Goal: Task Accomplishment & Management: Use online tool/utility

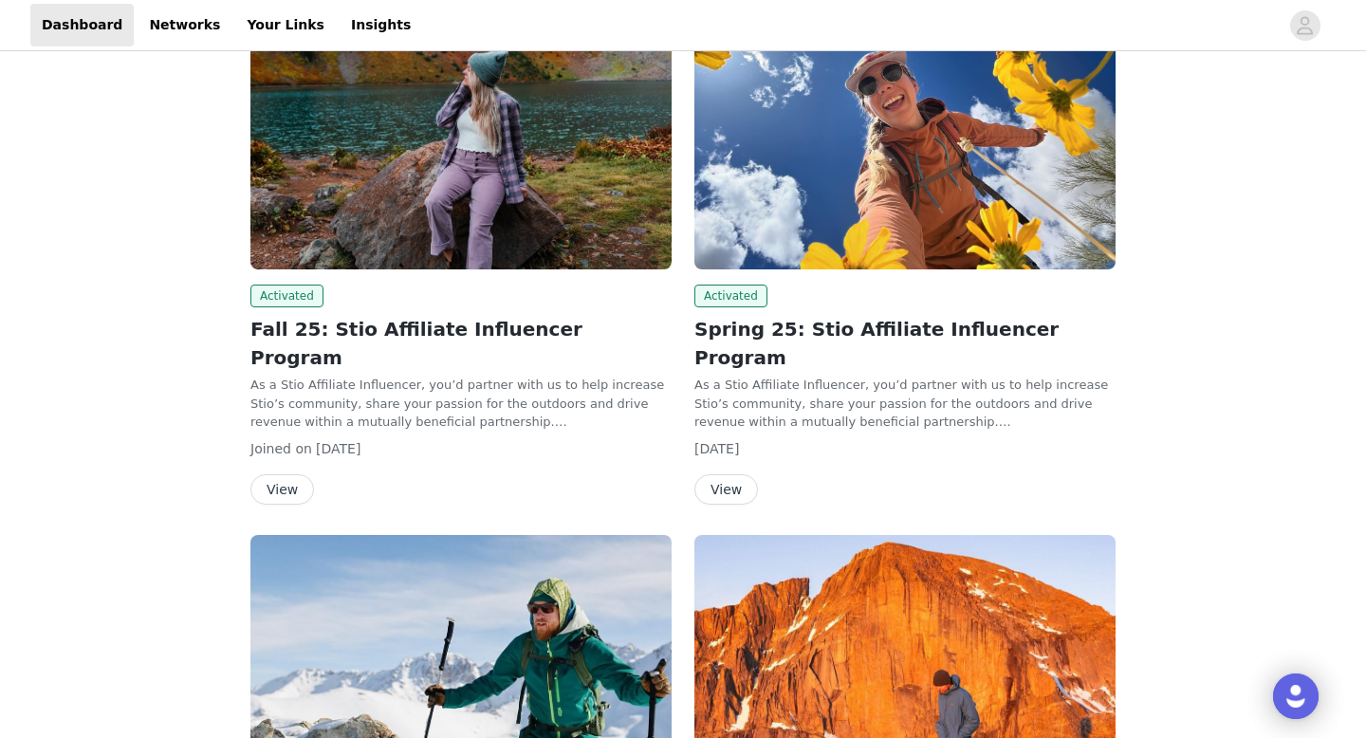
scroll to position [231, 0]
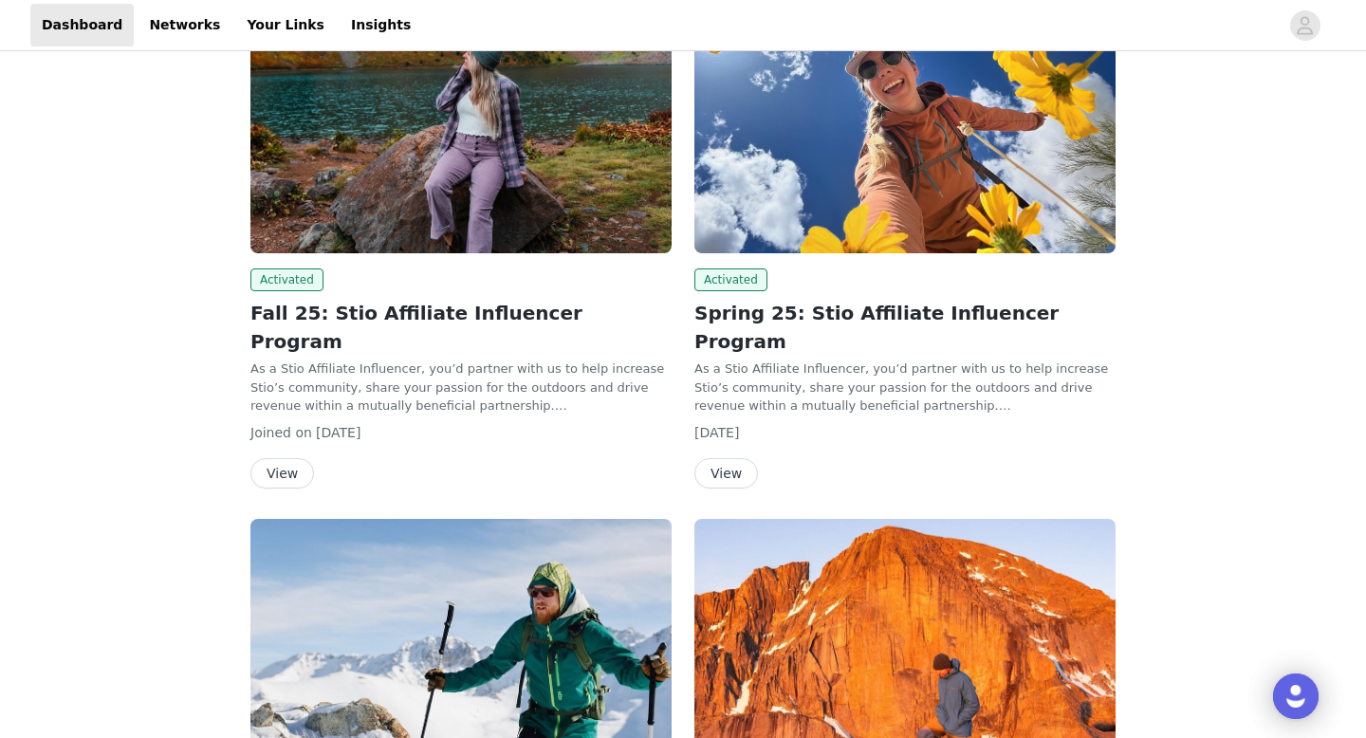
click at [779, 260] on div "Activated Spring 25: Stio Affiliate Influencer Program As a Stio Affiliate Infl…" at bounding box center [905, 212] width 421 height 551
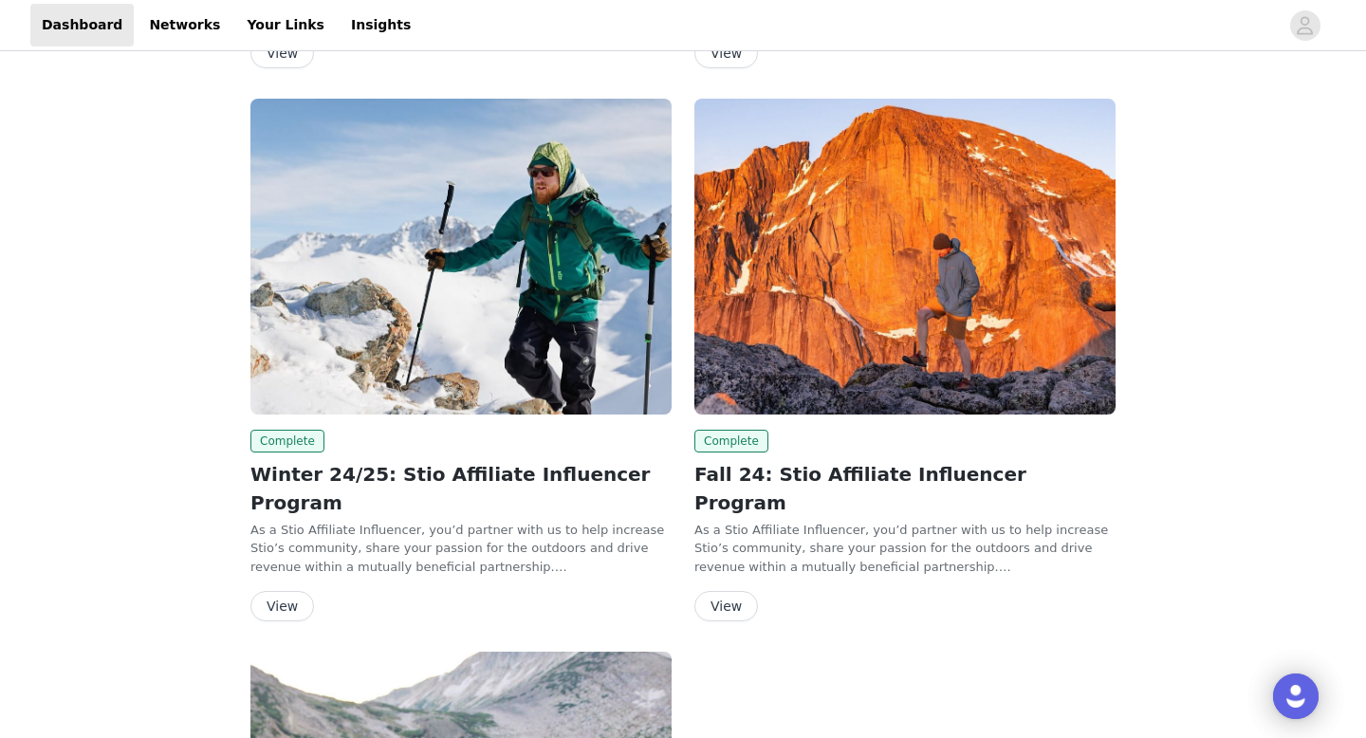
scroll to position [176, 0]
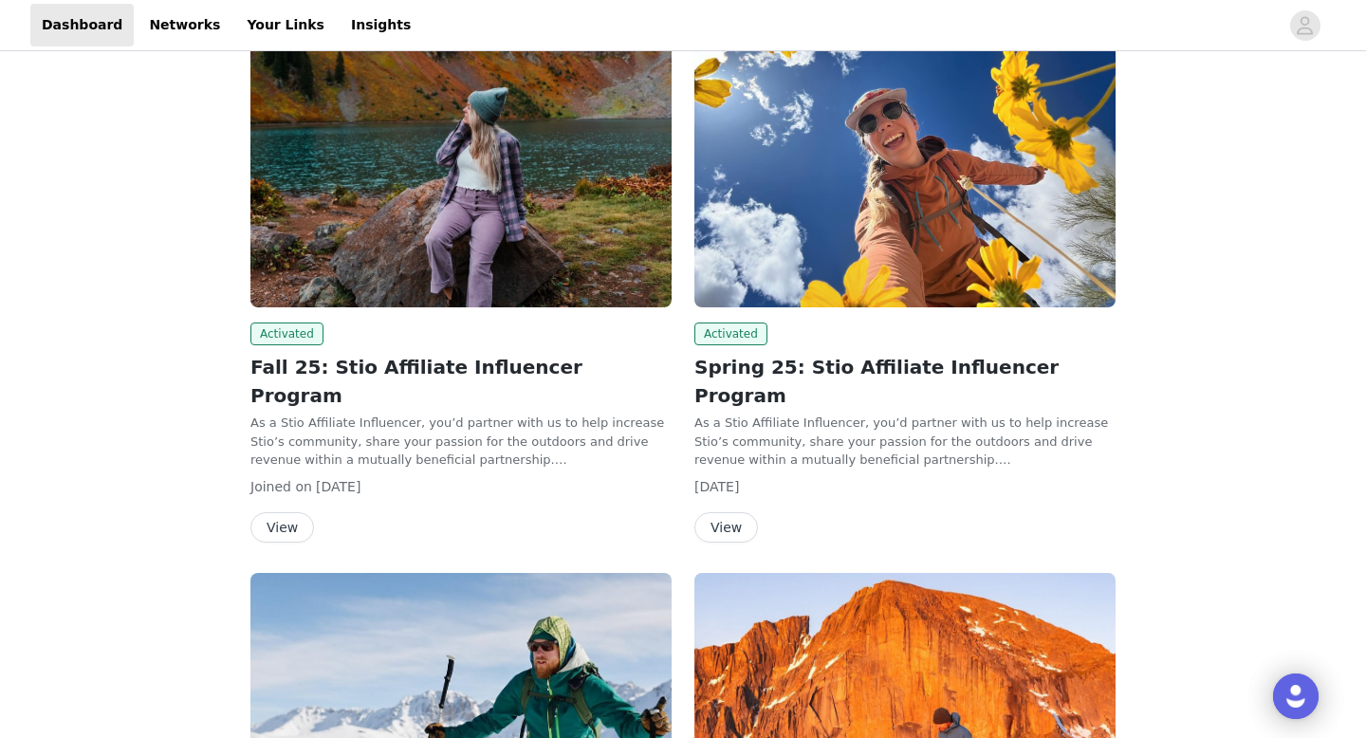
click at [473, 209] on img at bounding box center [461, 149] width 421 height 316
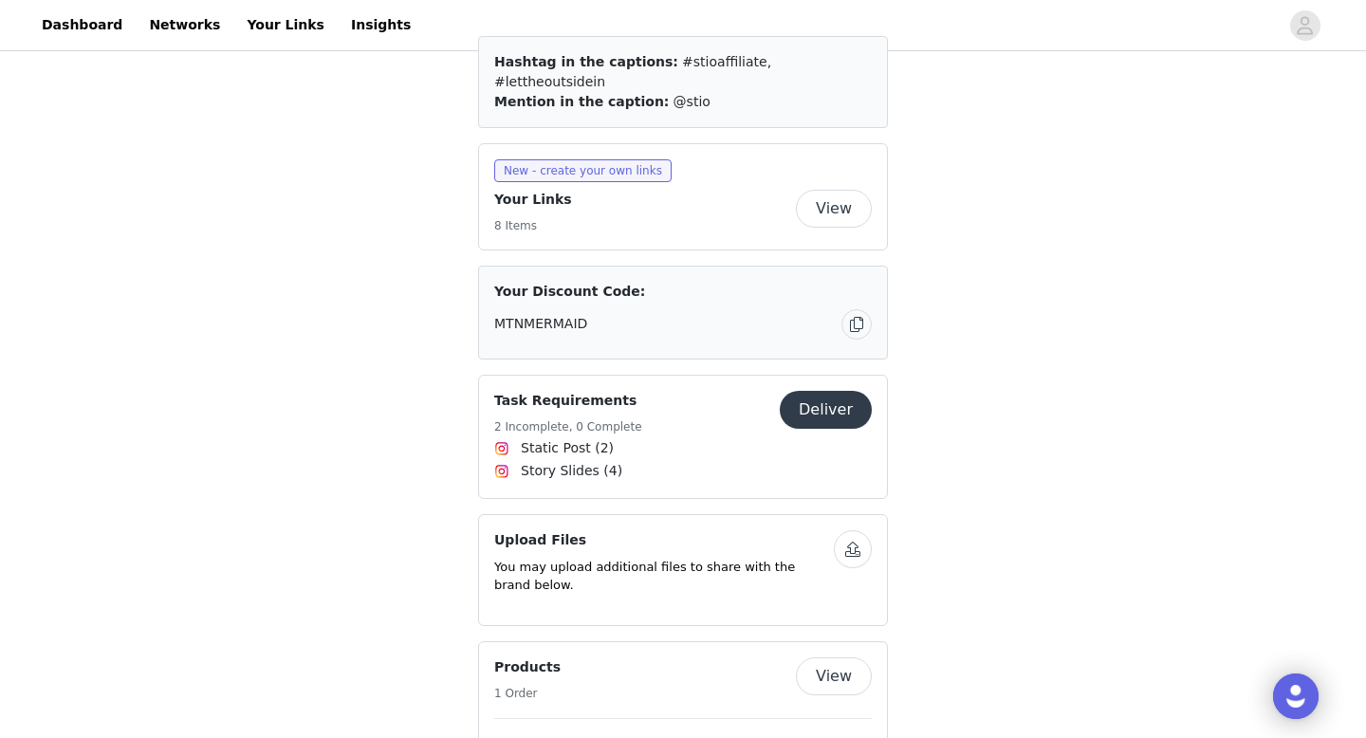
scroll to position [1111, 0]
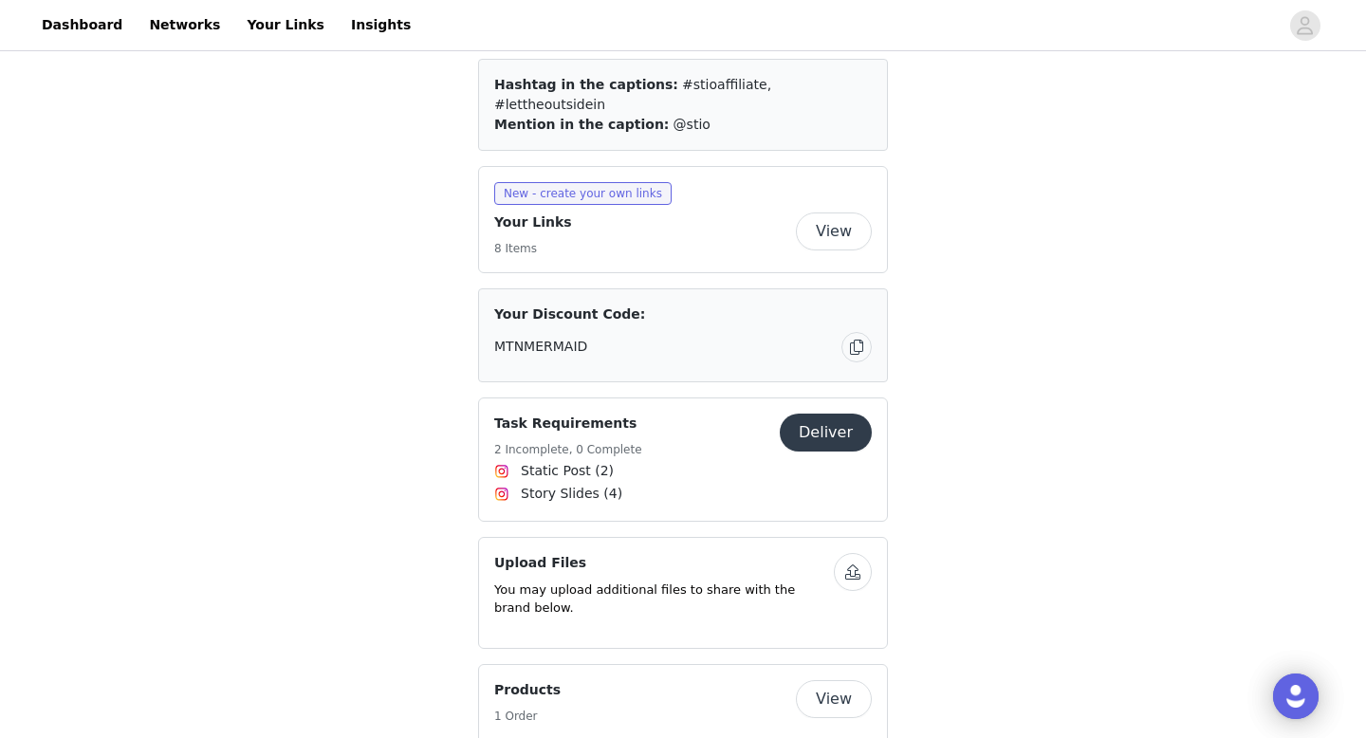
click at [828, 414] on button "Deliver" at bounding box center [826, 433] width 92 height 38
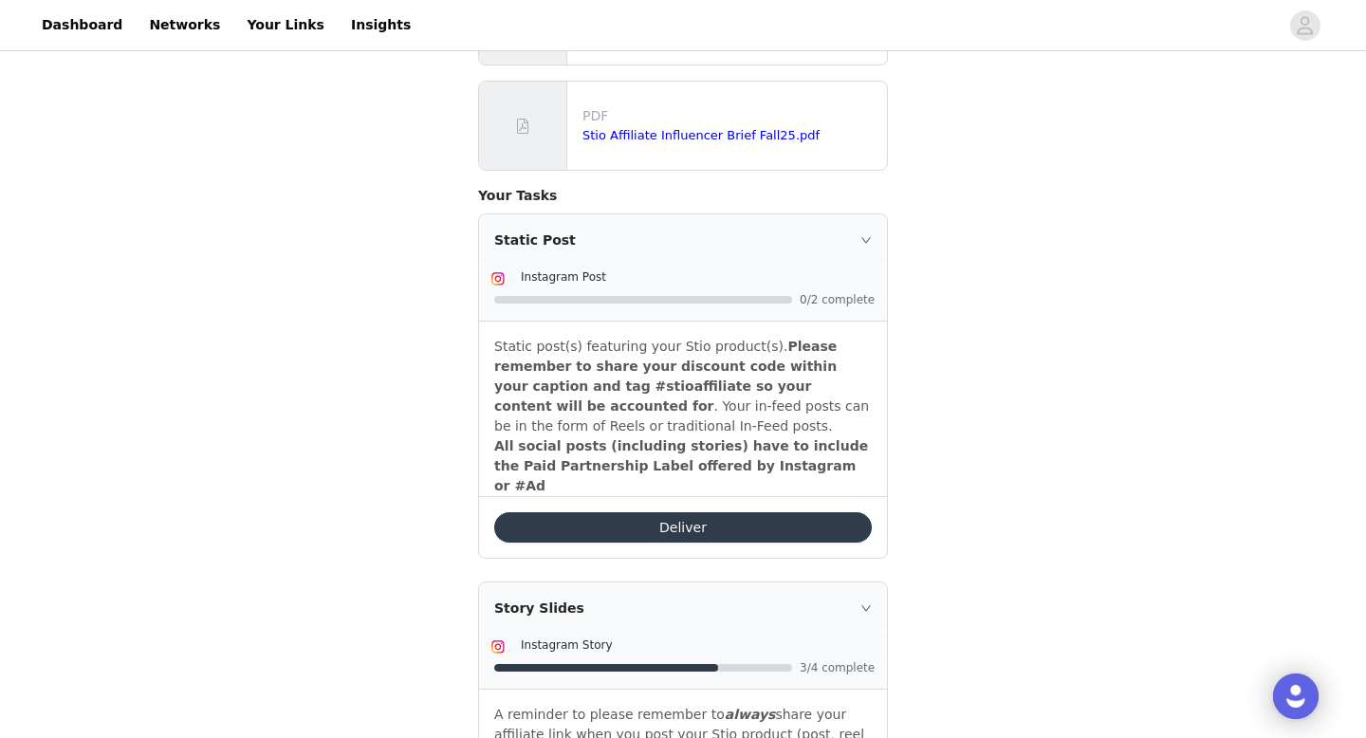
scroll to position [596, 0]
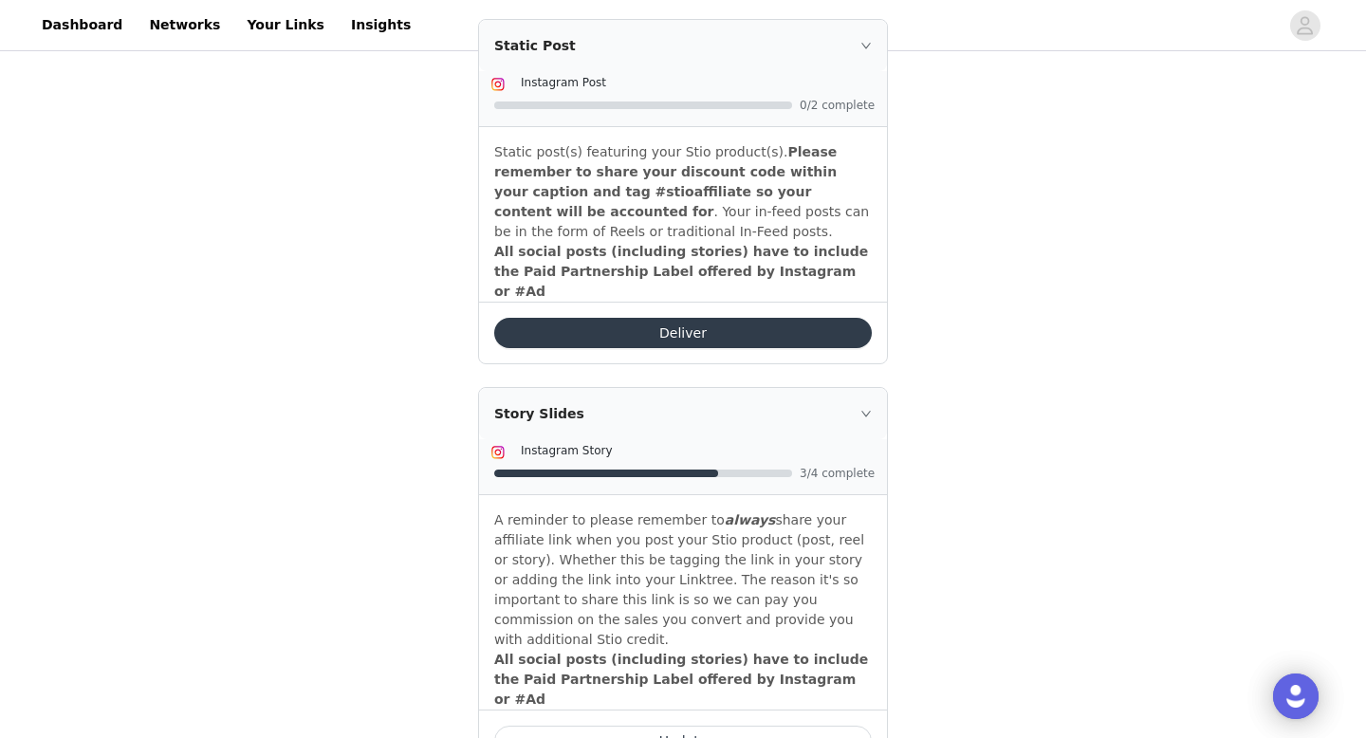
click at [697, 726] on button "Update" at bounding box center [683, 741] width 378 height 30
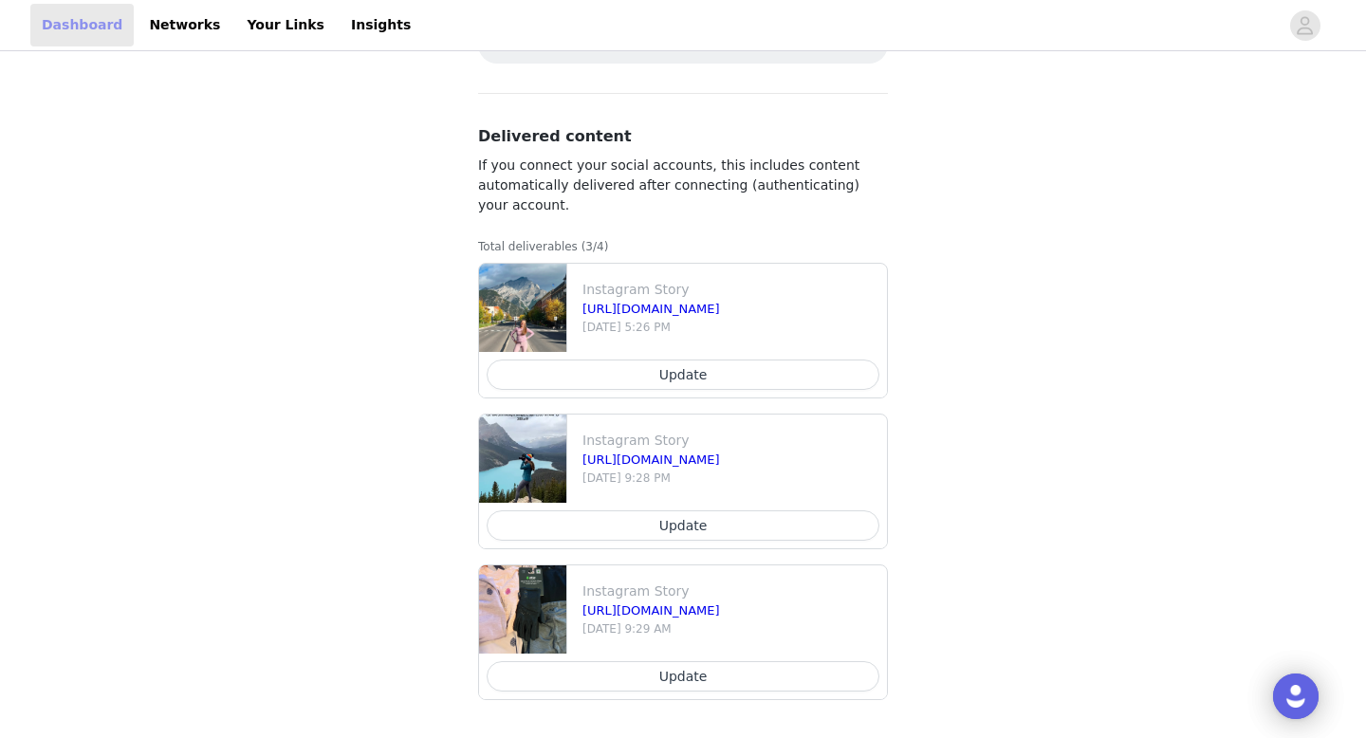
scroll to position [596, 0]
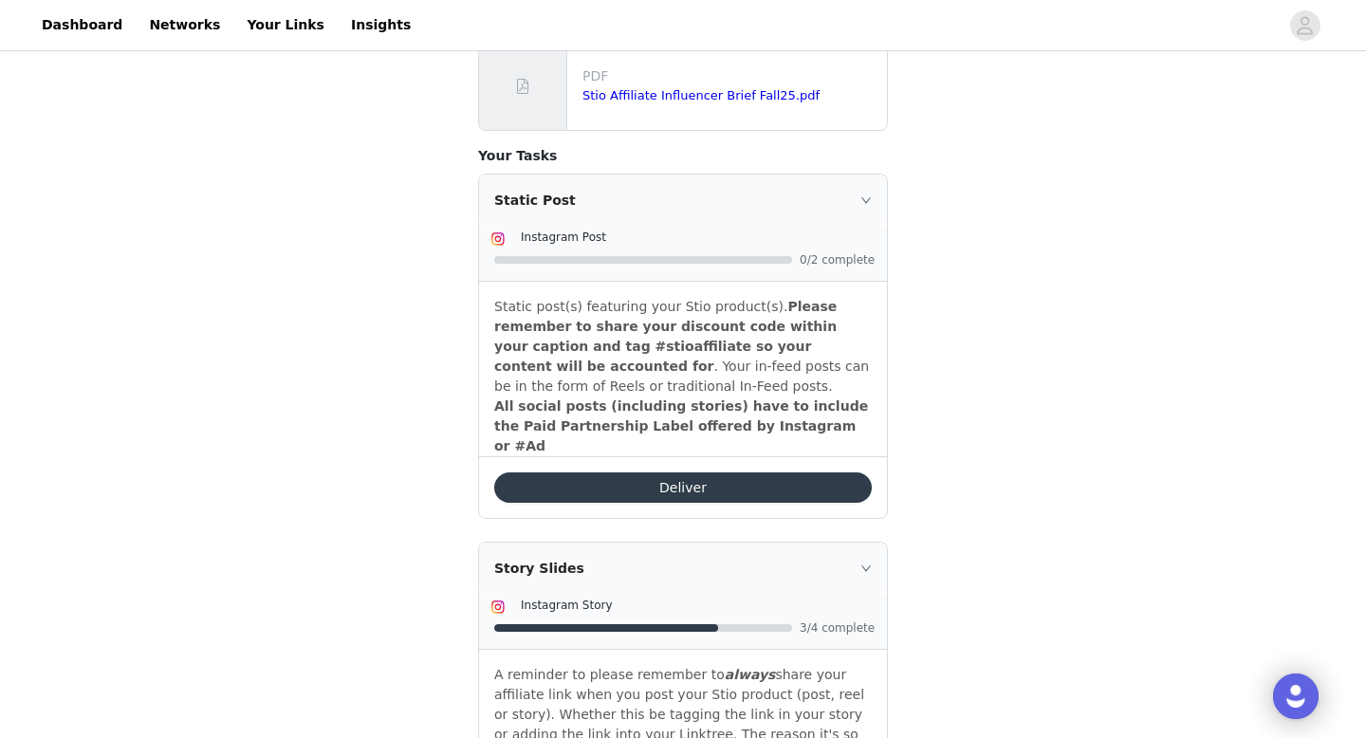
scroll to position [317, 0]
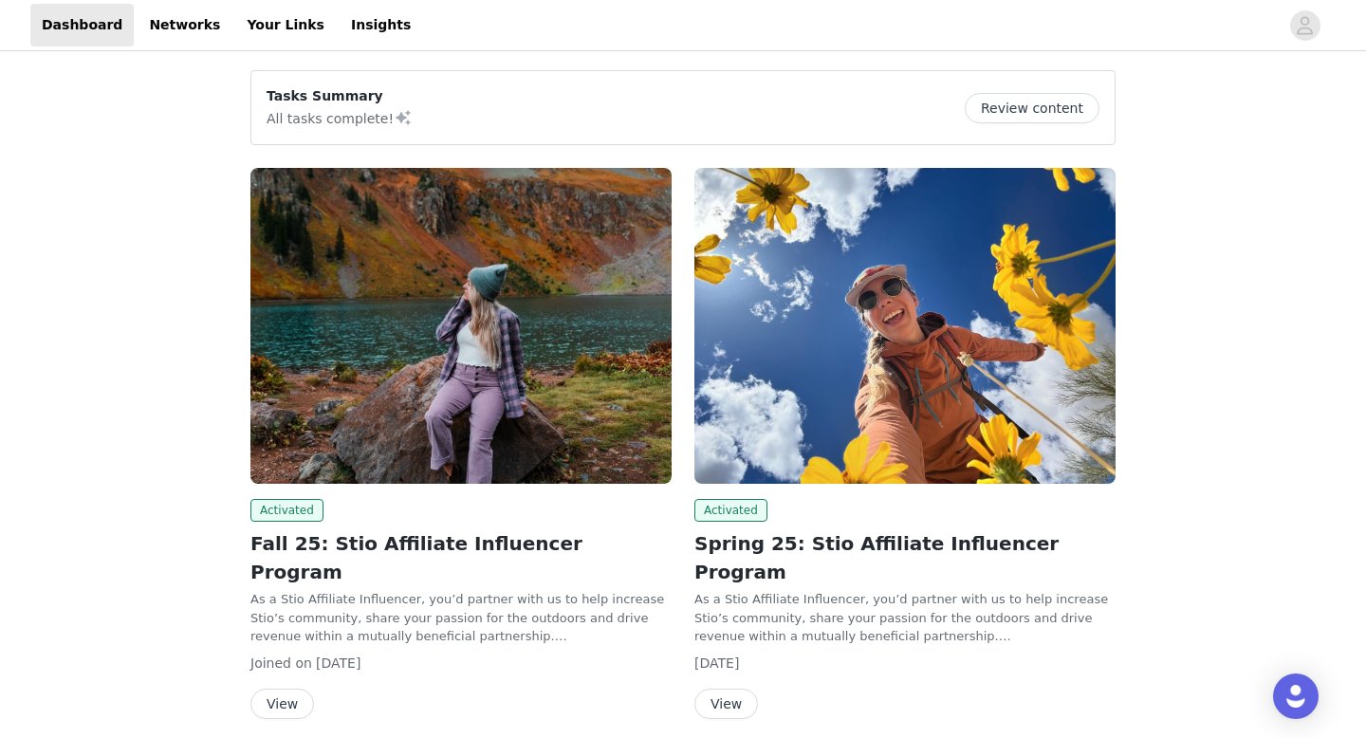
click at [860, 307] on img at bounding box center [905, 326] width 421 height 316
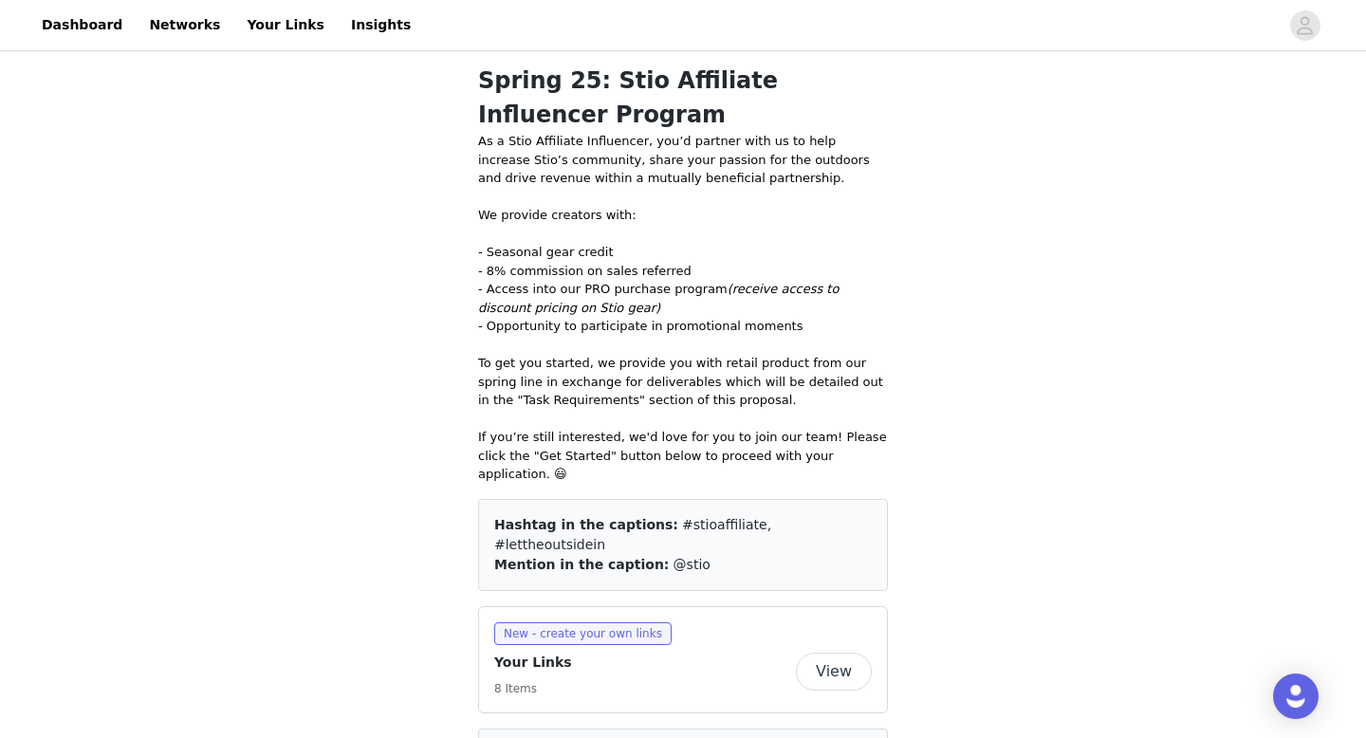
scroll to position [696, 0]
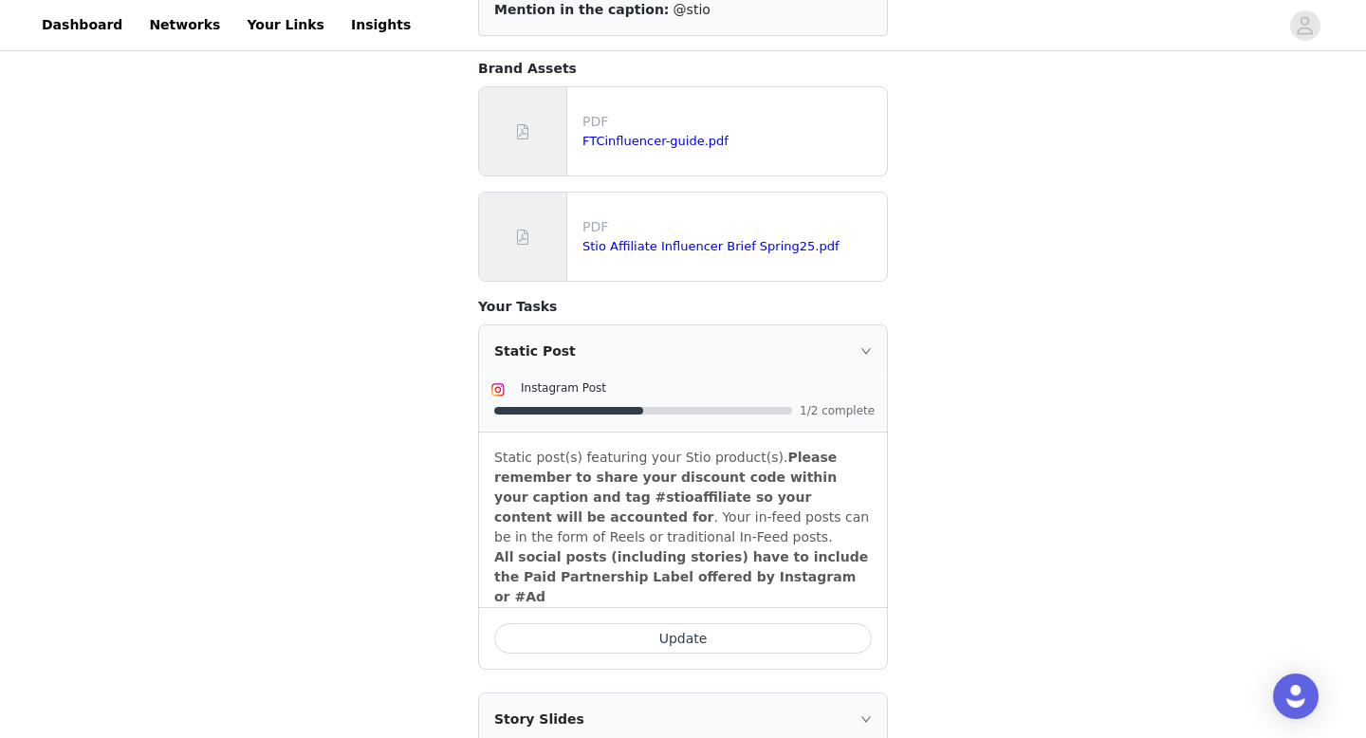
scroll to position [153, 0]
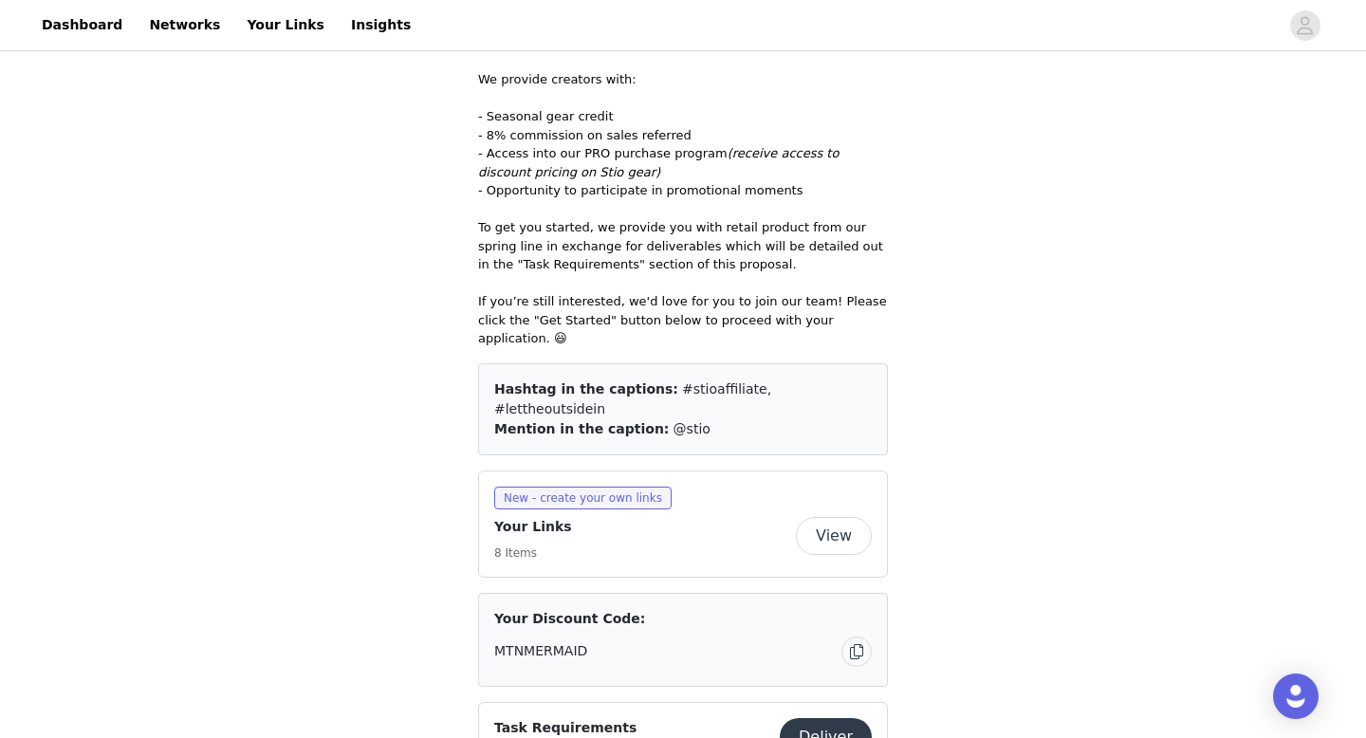
scroll to position [821, 0]
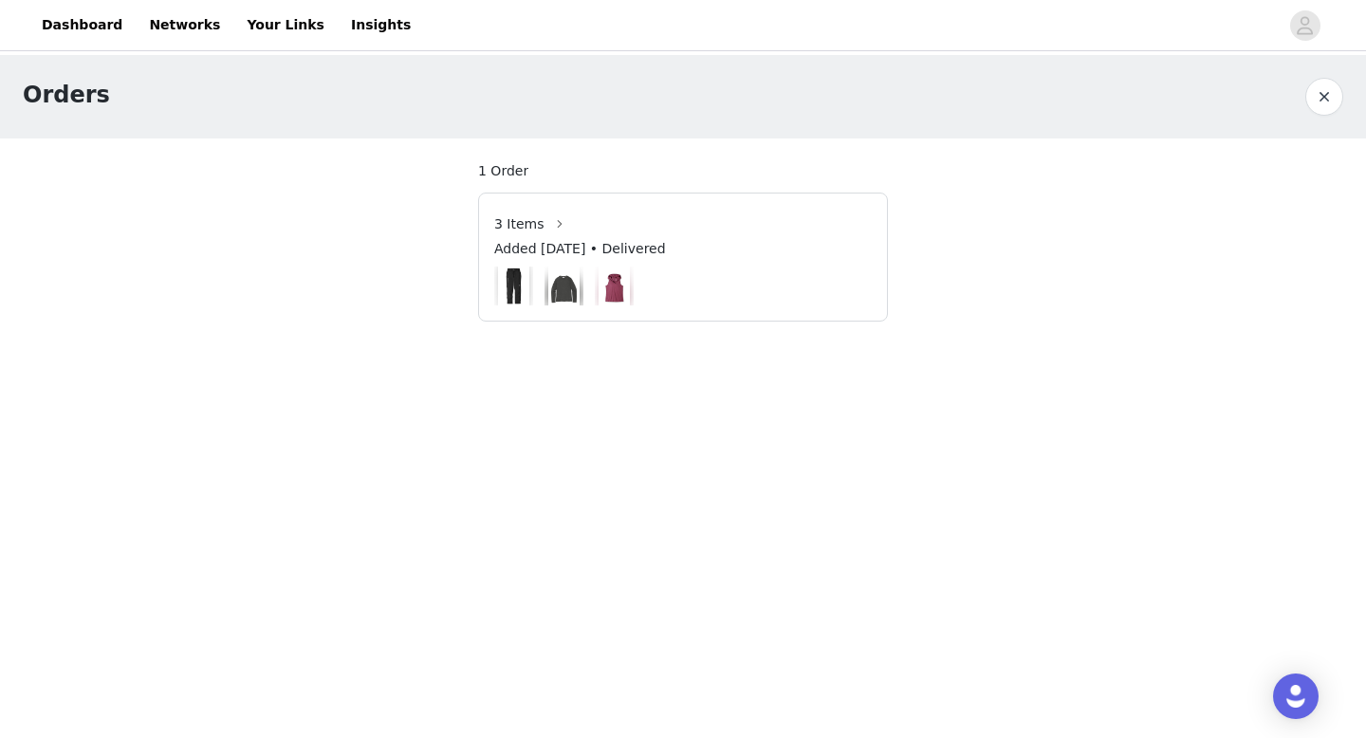
click at [557, 289] on img at bounding box center [563, 286] width 31 height 39
click at [555, 224] on button "button" at bounding box center [560, 224] width 30 height 30
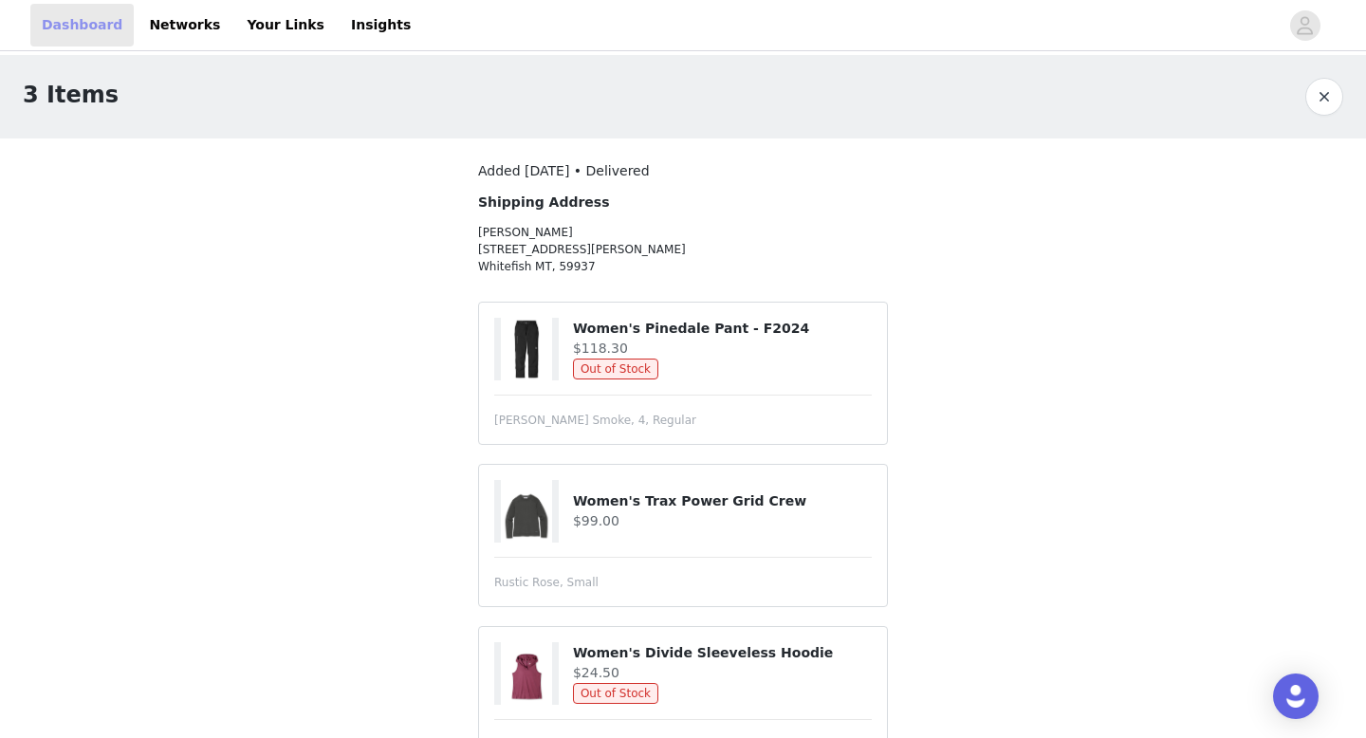
click at [70, 18] on link "Dashboard" at bounding box center [81, 25] width 103 height 43
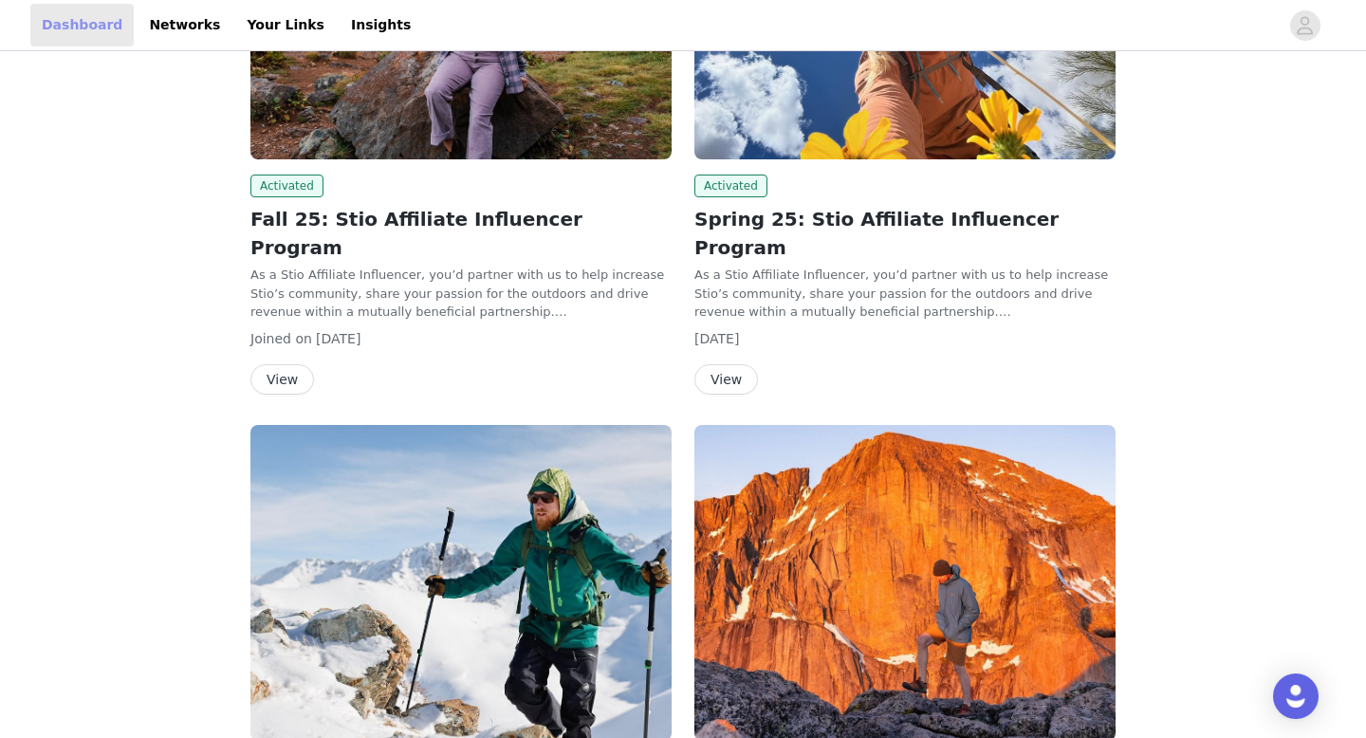
scroll to position [52, 0]
